Goal: Task Accomplishment & Management: Manage account settings

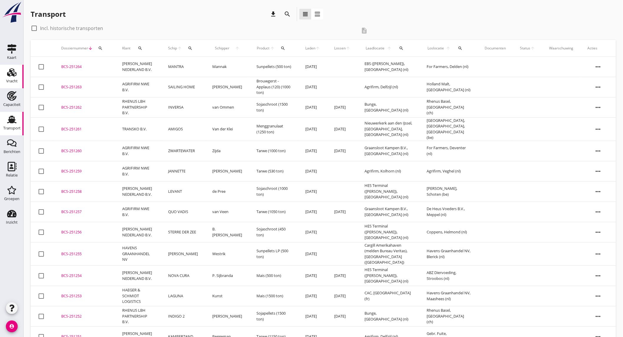
click at [9, 78] on div "Vracht" at bounding box center [11, 81] width 11 height 8
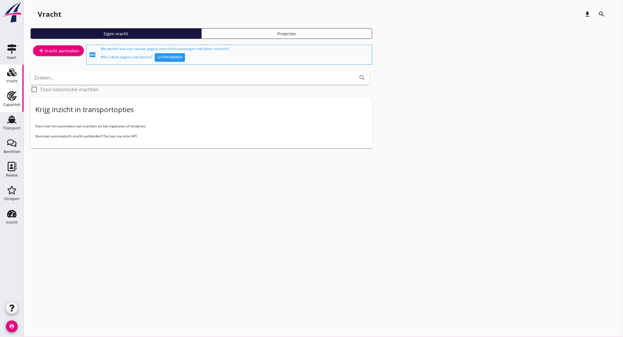
click at [15, 98] on icon "Capaciteit" at bounding box center [11, 95] width 9 height 9
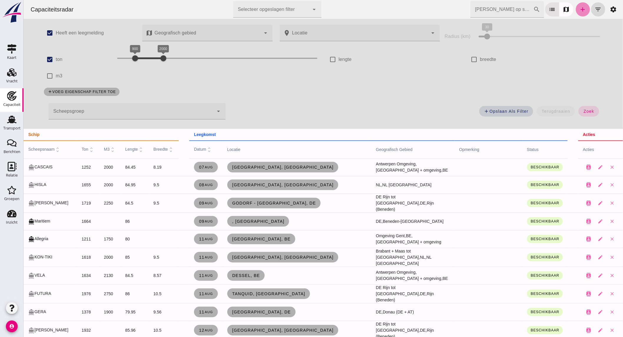
click link "add"
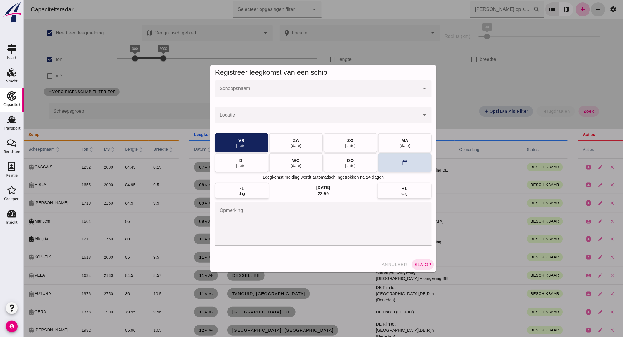
click input "Scheepsnaam"
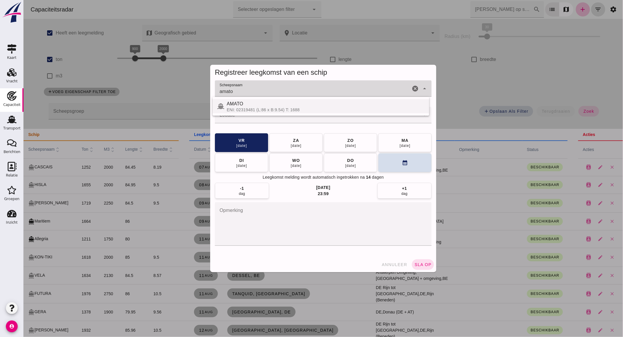
click at [275, 107] on div "ENI: 02319481 (L:86 x B:9.54) T: 1688" at bounding box center [325, 109] width 198 height 5
type input "AMATO"
click input "Locatie"
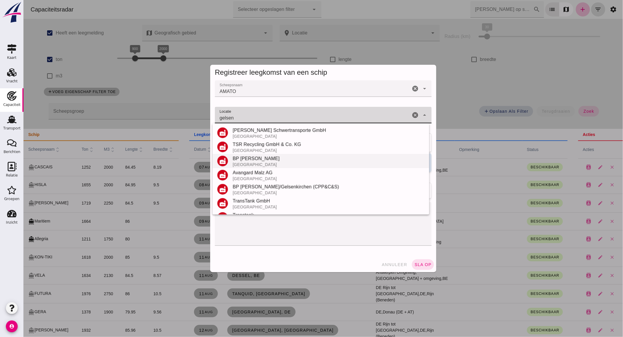
scroll to position [97, 0]
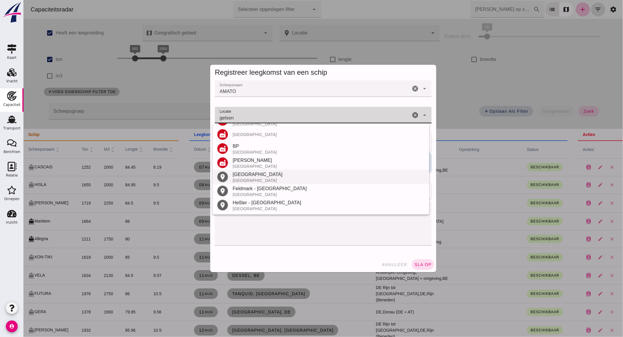
click at [261, 176] on div "[GEOGRAPHIC_DATA]" at bounding box center [328, 174] width 192 height 7
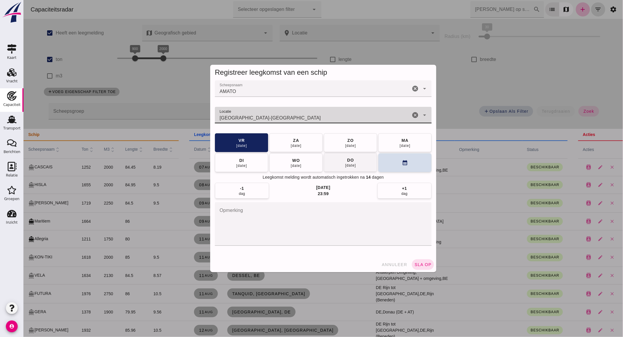
type input "[GEOGRAPHIC_DATA]-[GEOGRAPHIC_DATA]"
click button "[DATE]"
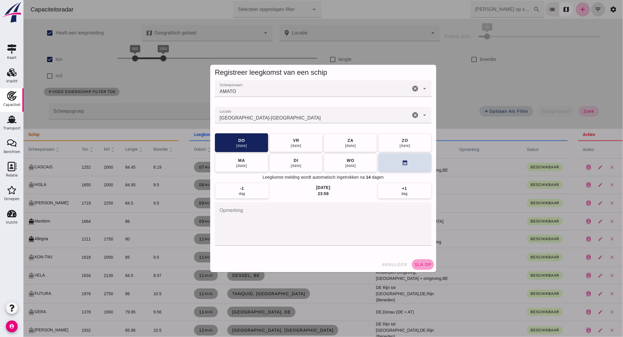
click span "sla op"
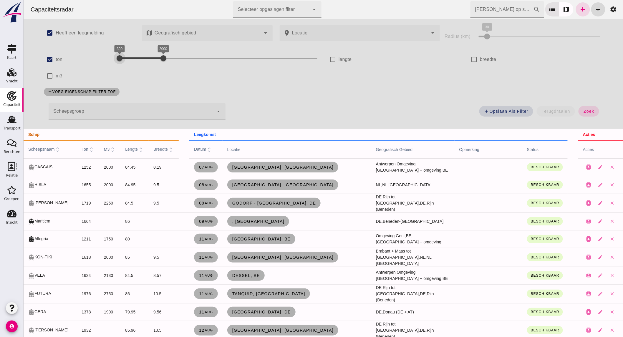
drag, startPoint x: 130, startPoint y: 58, endPoint x: 115, endPoint y: 60, distance: 14.6
click at [115, 60] on div at bounding box center [119, 58] width 12 height 12
drag, startPoint x: 161, startPoint y: 58, endPoint x: 135, endPoint y: 55, distance: 25.8
click at [135, 55] on div at bounding box center [137, 58] width 12 height 12
click link "add"
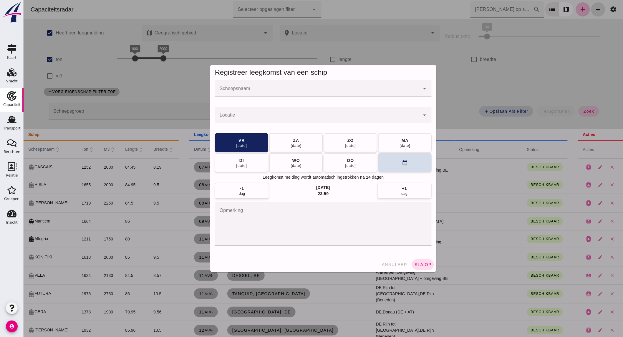
click input "Scheepsnaam"
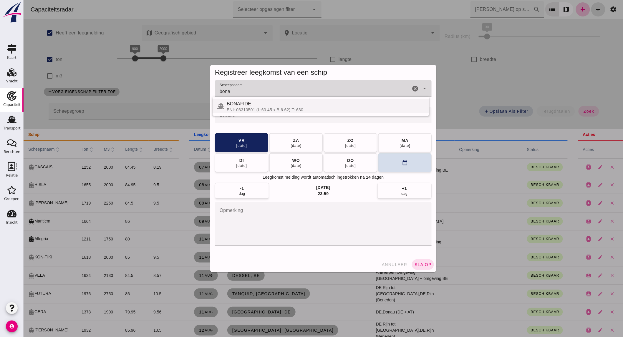
click at [253, 108] on div "ENI: 03310501 (L:60.45 x B:6.62) T: 630" at bounding box center [325, 109] width 198 height 5
type input "BONAFIDE"
click div
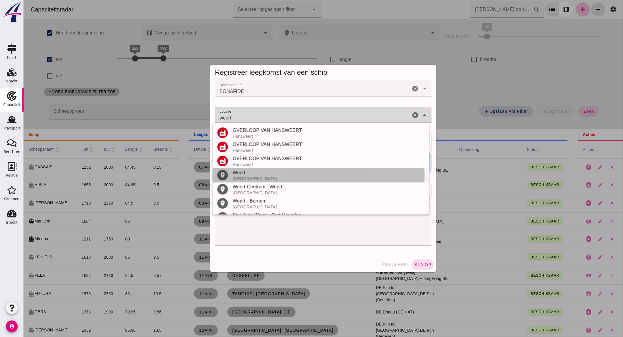
click at [253, 179] on div "[GEOGRAPHIC_DATA]" at bounding box center [328, 178] width 192 height 5
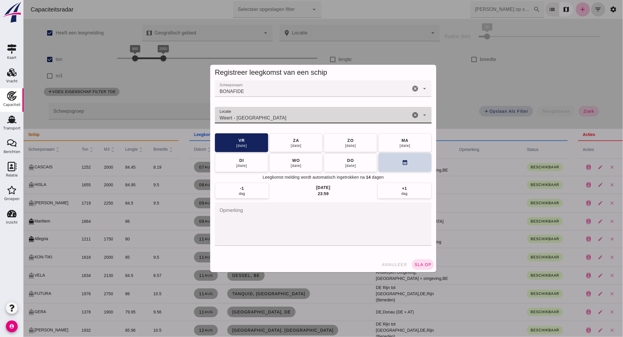
type input "Weert - [GEOGRAPHIC_DATA]"
click button "calendar_month"
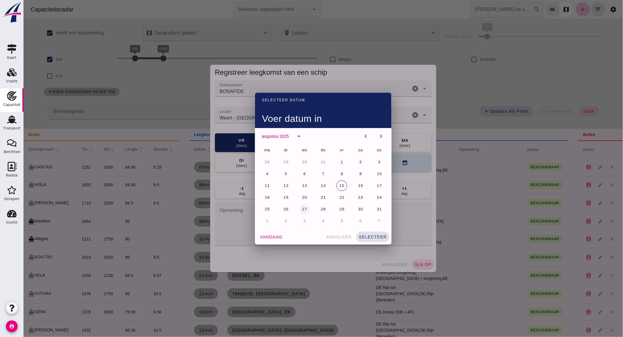
click button "27"
click button "selecteer"
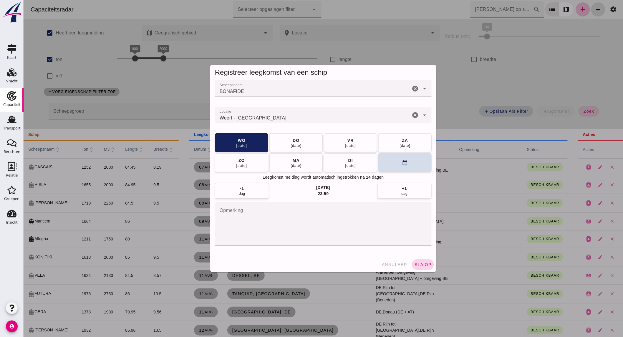
click span "sla op"
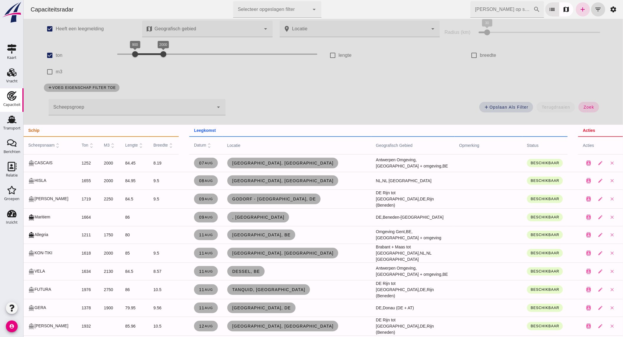
scroll to position [0, 0]
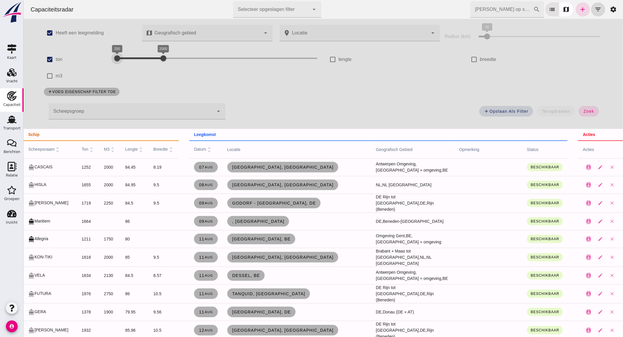
drag, startPoint x: 127, startPoint y: 57, endPoint x: -33, endPoint y: 82, distance: 161.8
drag, startPoint x: 160, startPoint y: 58, endPoint x: 133, endPoint y: 55, distance: 26.6
click at [133, 55] on div at bounding box center [137, 58] width 12 height 12
click span "zoek"
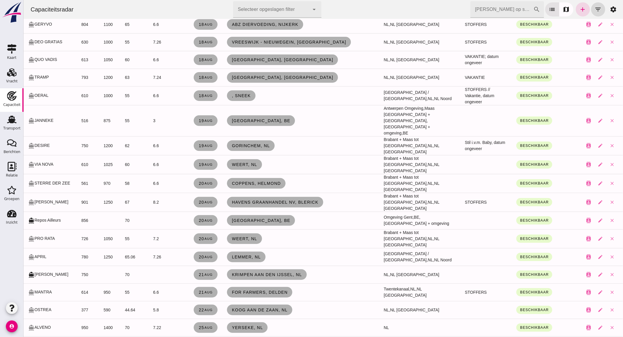
scroll to position [943, 0]
click span "[GEOGRAPHIC_DATA], be"
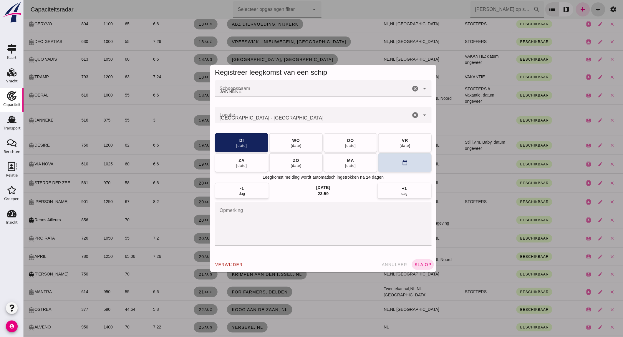
scroll to position [0, 0]
click icon "cancel"
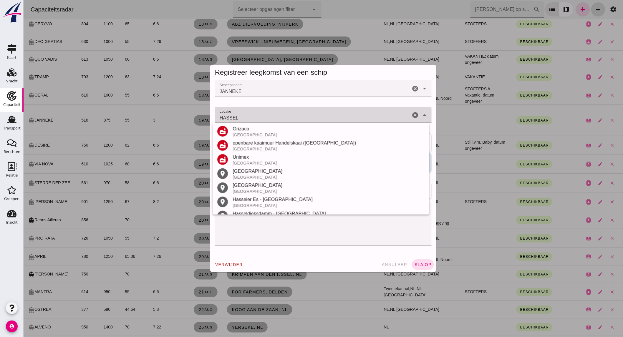
scroll to position [101, 0]
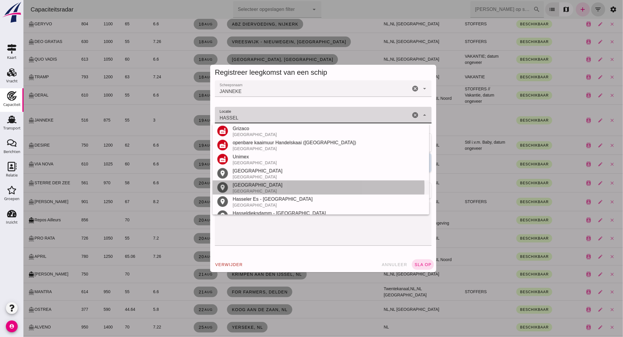
click at [288, 189] on div "[GEOGRAPHIC_DATA]" at bounding box center [328, 191] width 192 height 5
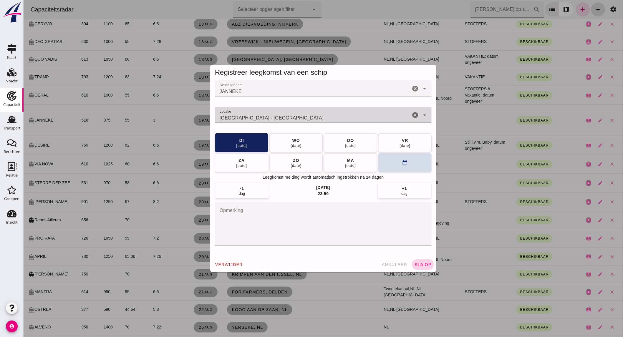
type input "[GEOGRAPHIC_DATA] - [GEOGRAPHIC_DATA]"
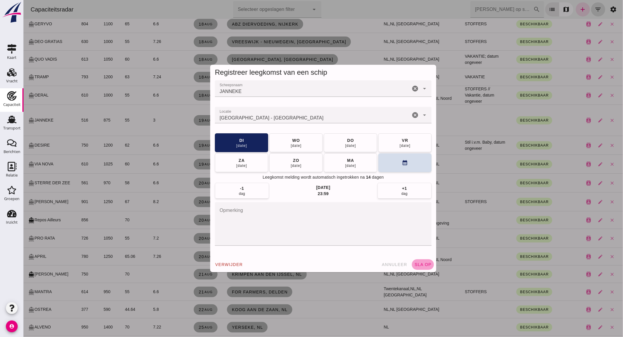
click span "sla op"
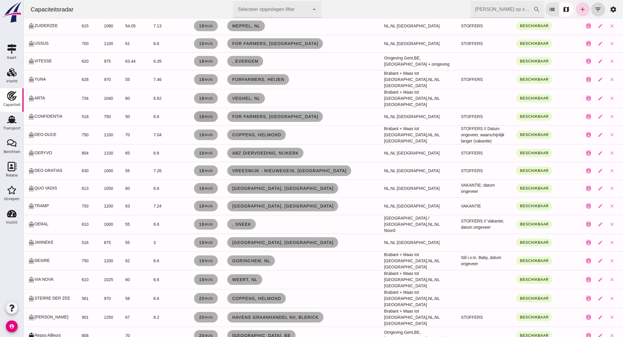
scroll to position [814, 0]
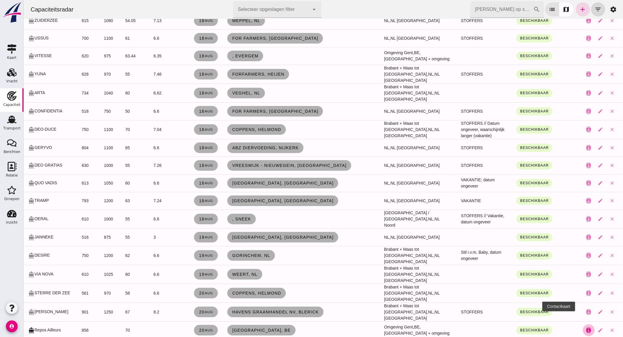
click at [586, 328] on icon "contacts" at bounding box center [588, 330] width 5 height 5
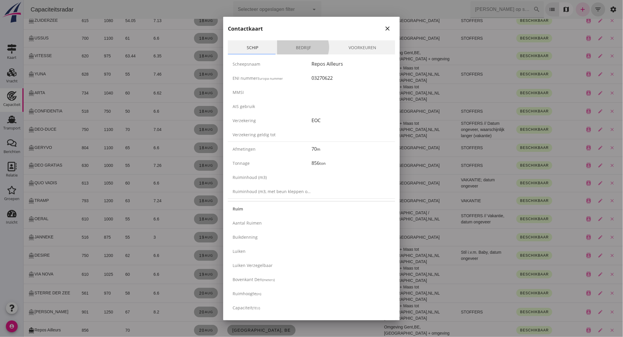
click at [306, 53] on link "Bedrijf" at bounding box center [303, 47] width 53 height 14
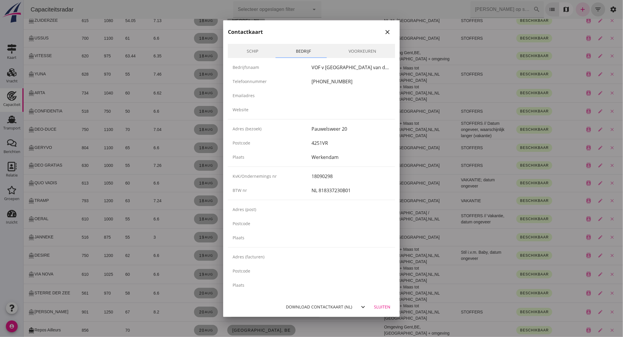
click at [129, 196] on div at bounding box center [311, 168] width 623 height 337
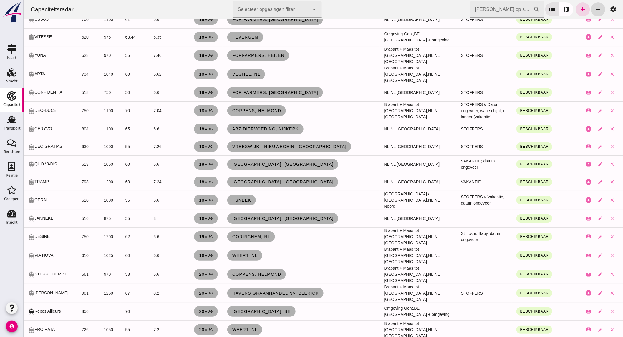
scroll to position [797, 0]
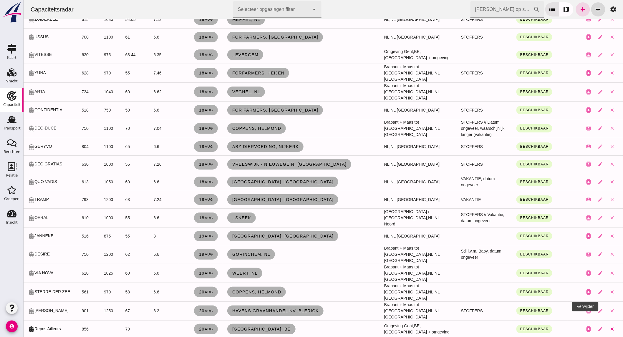
click at [609, 326] on icon "close" at bounding box center [611, 328] width 5 height 5
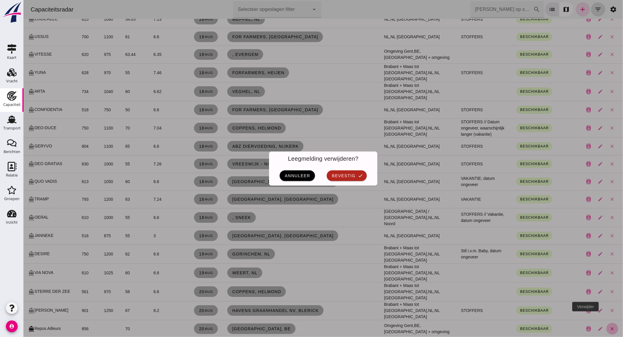
scroll to position [0, 0]
click span "bevestig"
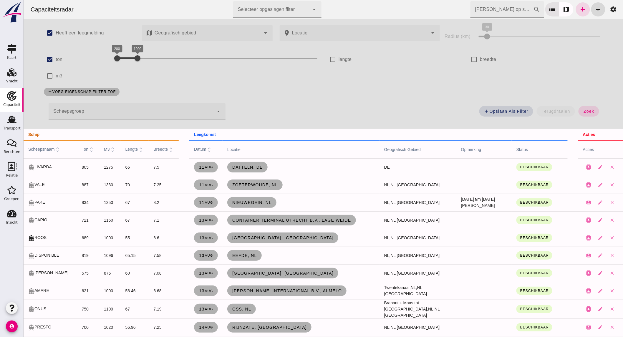
scroll to position [797, 0]
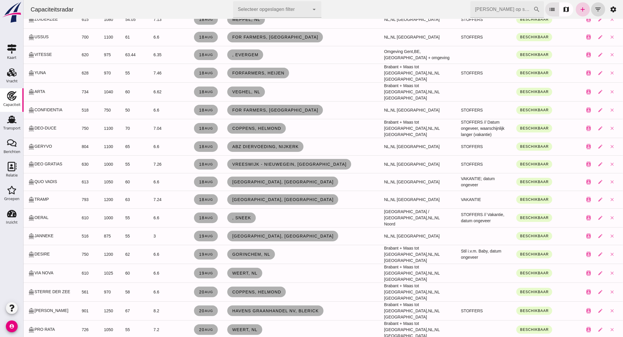
click at [579, 8] on icon "add" at bounding box center [582, 9] width 7 height 7
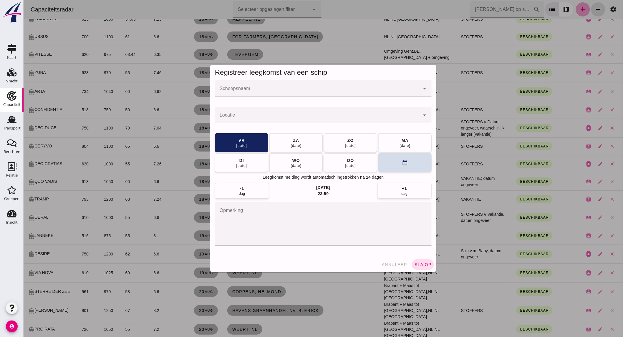
scroll to position [0, 0]
click div
drag, startPoint x: 23, startPoint y: 136, endPoint x: 389, endPoint y: 265, distance: 387.7
click span "annuleer"
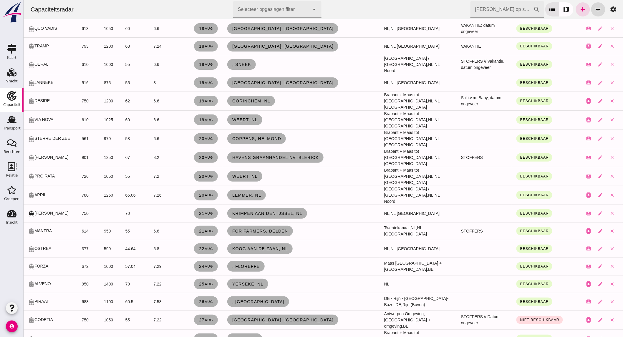
scroll to position [950, 0]
click at [609, 263] on icon "close" at bounding box center [611, 265] width 5 height 5
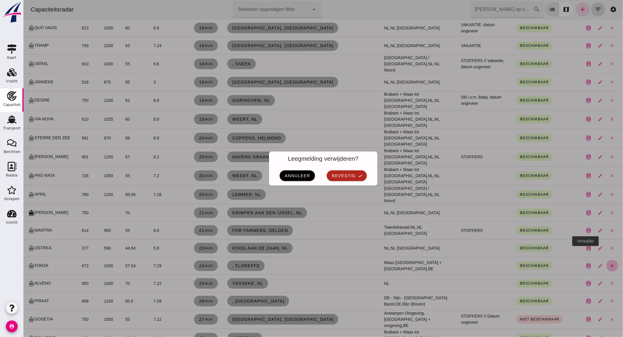
scroll to position [0, 0]
click span "bevestig"
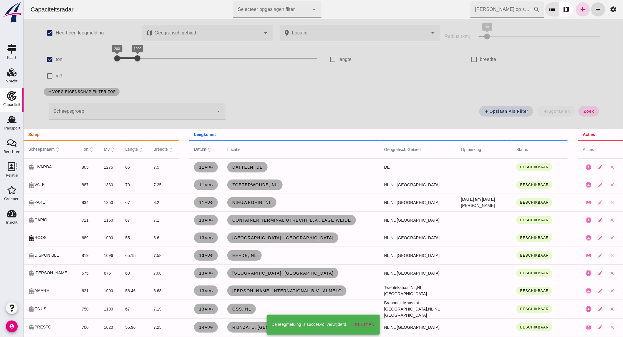
scroll to position [950, 0]
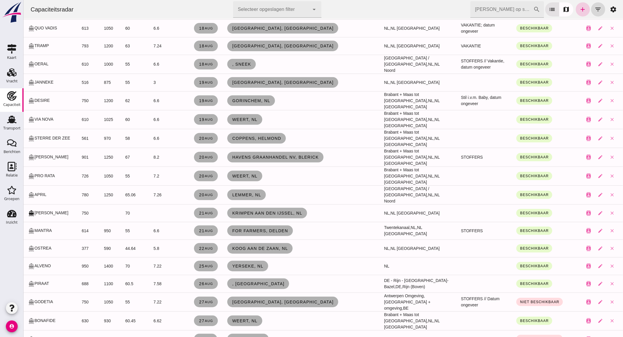
click at [579, 7] on icon "add" at bounding box center [582, 9] width 7 height 7
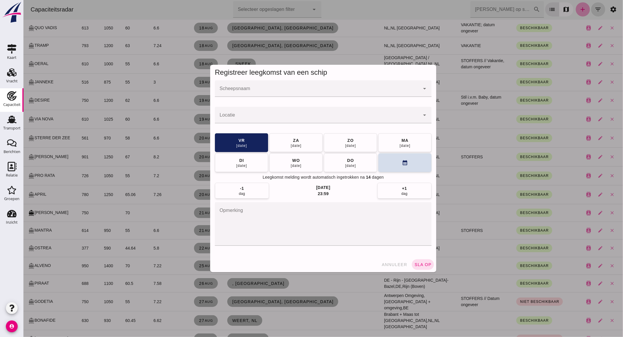
scroll to position [0, 0]
click span "annuleer"
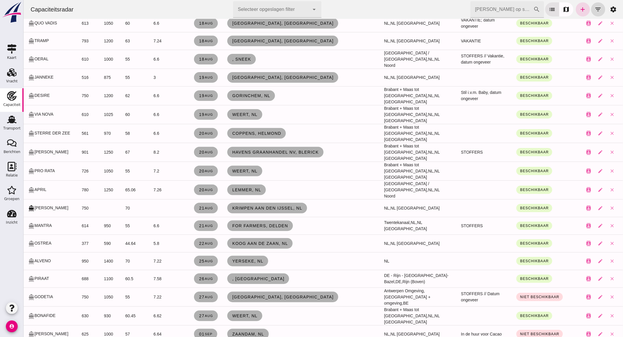
scroll to position [953, 0]
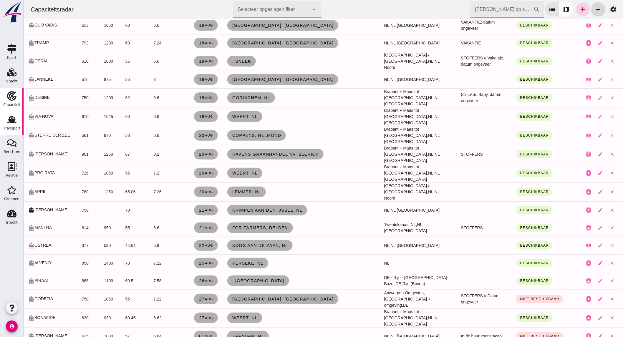
click at [14, 126] on div "Transport" at bounding box center [11, 128] width 17 height 4
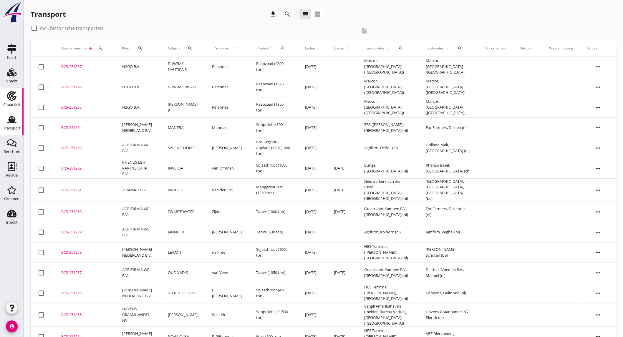
click at [19, 100] on link "Capaciteit Capaciteit" at bounding box center [12, 100] width 24 height 24
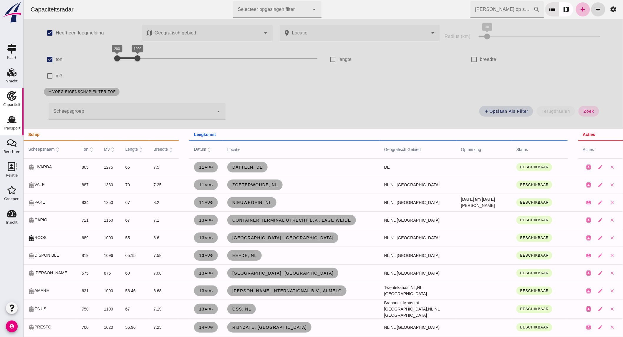
click at [11, 133] on link "Transport Transport" at bounding box center [12, 124] width 24 height 24
